Goal: Information Seeking & Learning: Learn about a topic

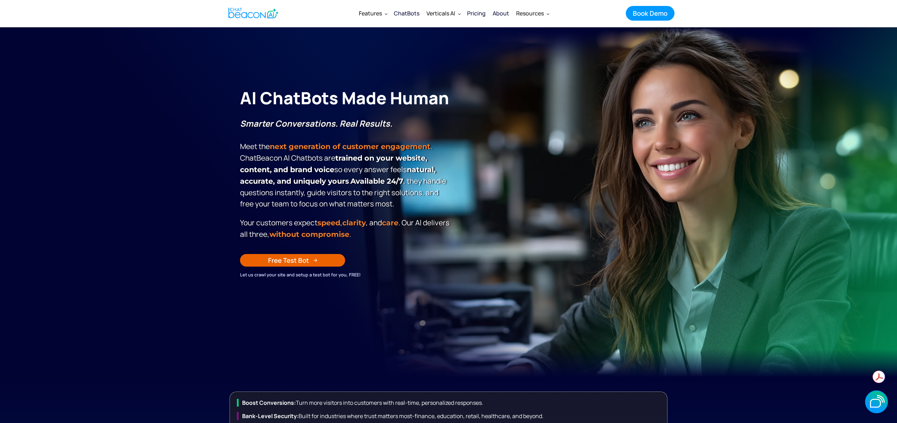
click at [502, 16] on div "About" at bounding box center [500, 13] width 16 height 10
